Goal: Task Accomplishment & Management: Use online tool/utility

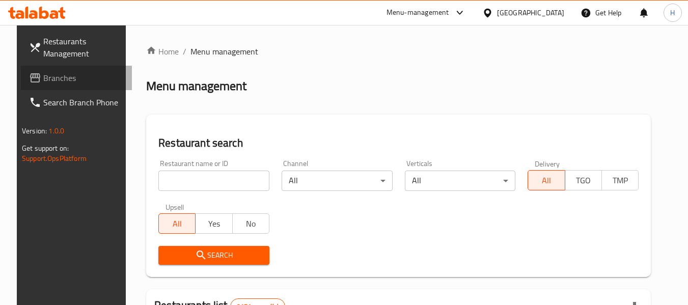
click at [71, 80] on span "Branches" at bounding box center [83, 78] width 80 height 12
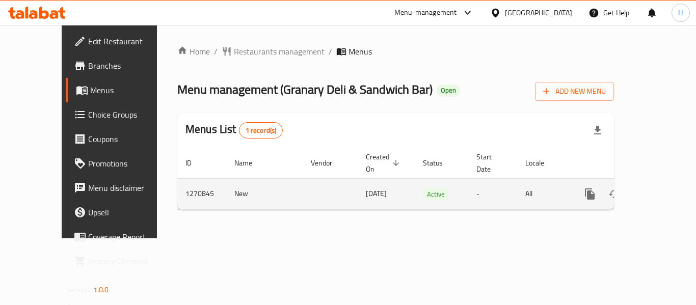
click at [657, 188] on icon "enhanced table" at bounding box center [663, 194] width 12 height 12
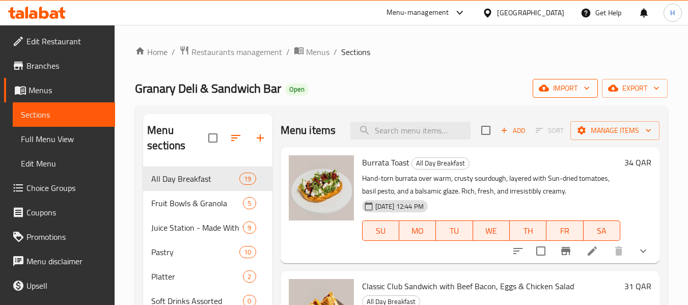
click at [573, 91] on span "import" at bounding box center [565, 88] width 49 height 13
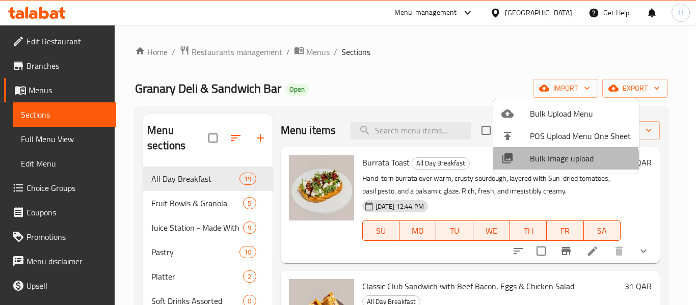
click at [548, 163] on span "Bulk Image upload" at bounding box center [580, 158] width 101 height 12
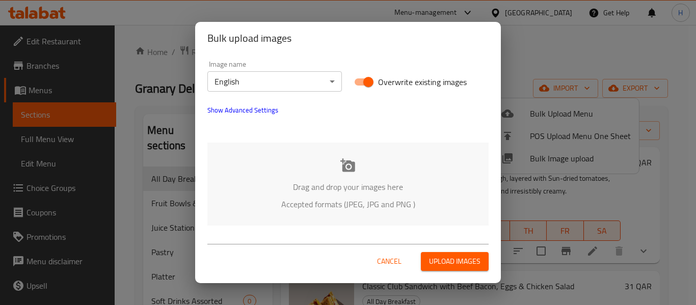
click at [286, 150] on div "Drag and drop your images here Accepted formats (JPEG, JPG and PNG )" at bounding box center [347, 184] width 281 height 83
